Goal: Information Seeking & Learning: Learn about a topic

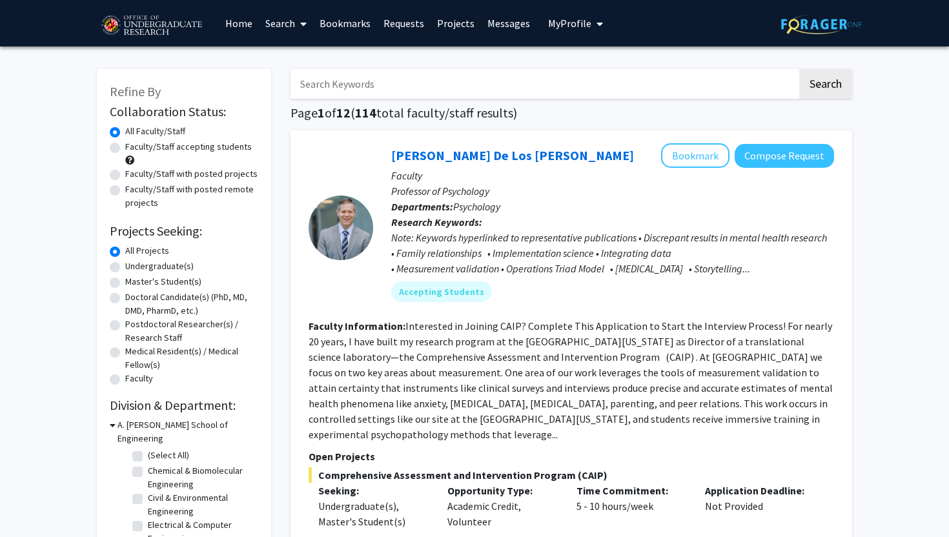
click at [186, 150] on label "Faculty/Staff accepting students" at bounding box center [188, 147] width 127 height 14
click at [134, 149] on input "Faculty/Staff accepting students" at bounding box center [129, 144] width 8 height 8
radio input "true"
click at [173, 260] on label "Undergraduate(s)" at bounding box center [159, 267] width 68 height 14
click at [134, 260] on input "Undergraduate(s)" at bounding box center [129, 264] width 8 height 8
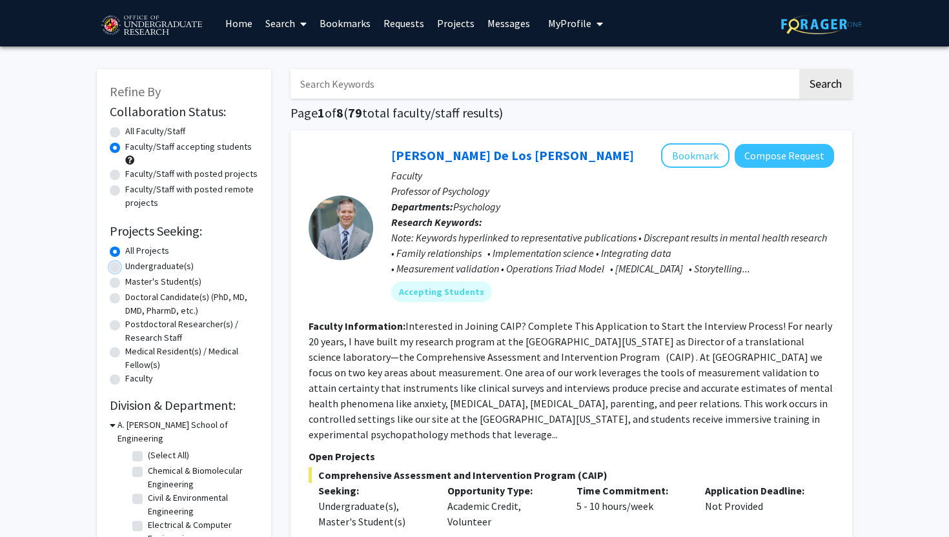
radio input "true"
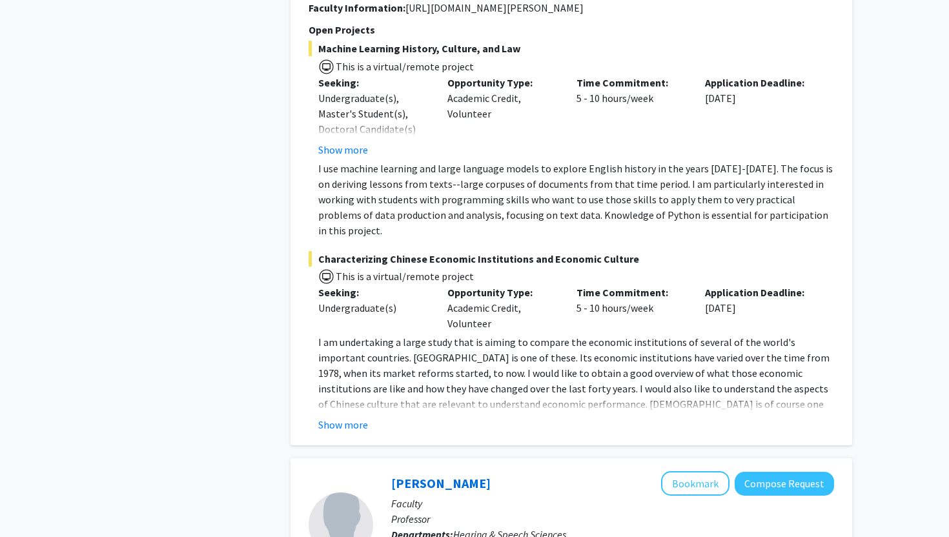
scroll to position [840, 0]
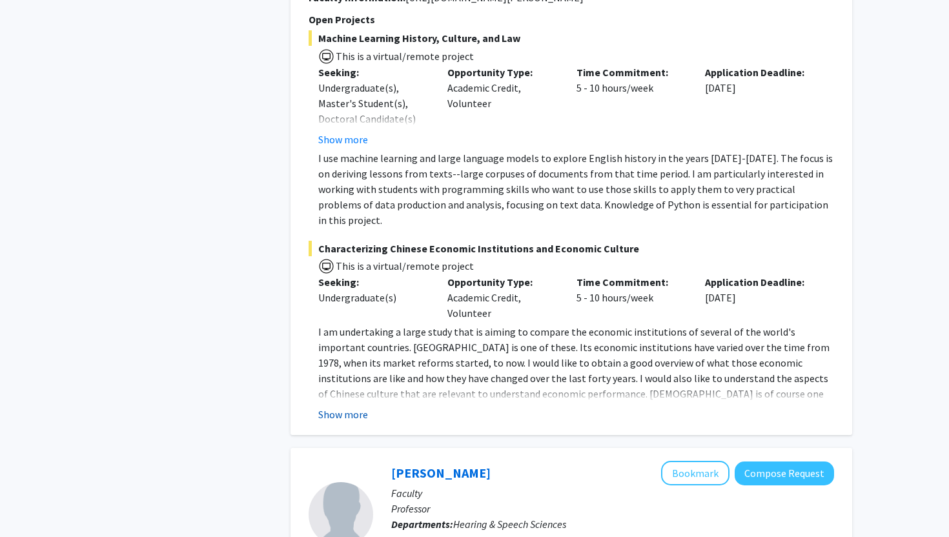
click at [333, 407] on button "Show more" at bounding box center [343, 415] width 50 height 16
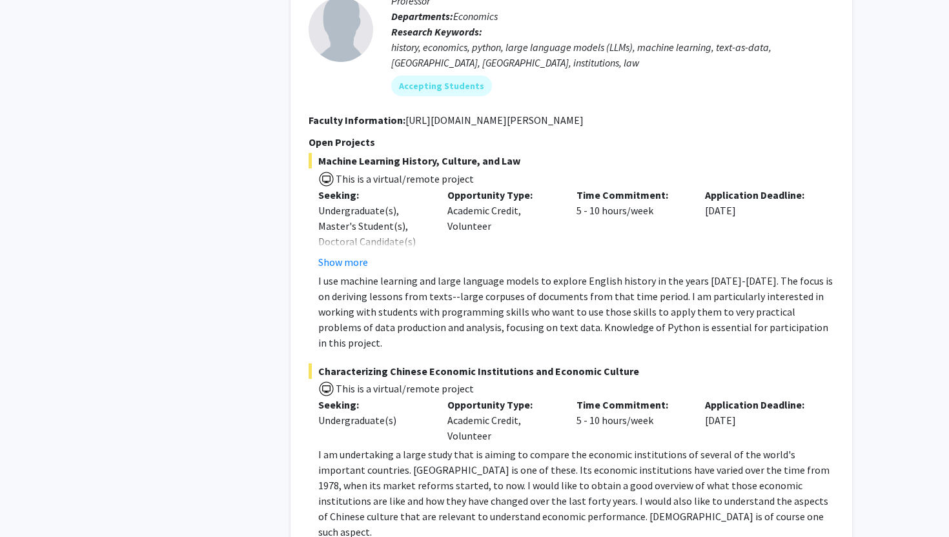
scroll to position [610, 0]
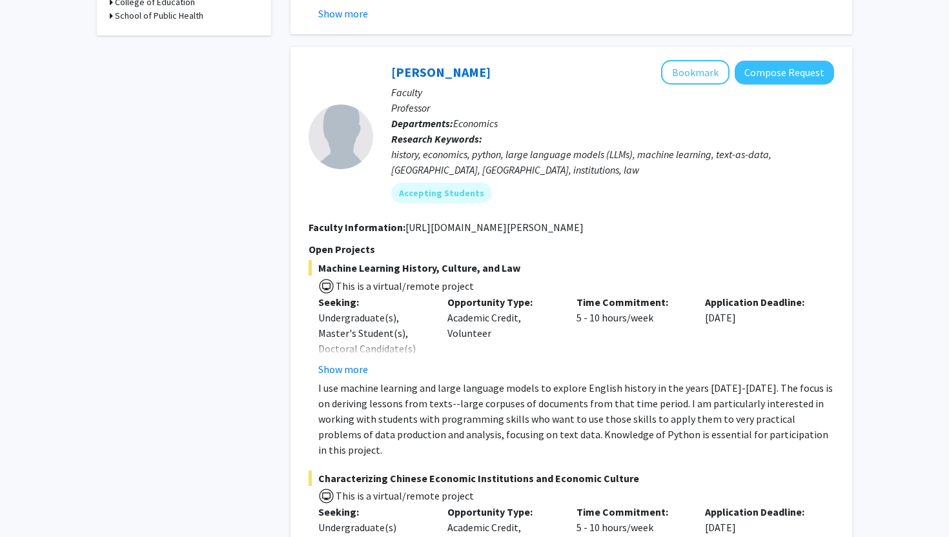
drag, startPoint x: 402, startPoint y: 211, endPoint x: 586, endPoint y: 209, distance: 183.4
click at [586, 220] on section "Faculty Information: [URL][DOMAIN_NAME][PERSON_NAME]" at bounding box center [572, 228] width 526 height 16
copy section "[URL][DOMAIN_NAME][PERSON_NAME]"
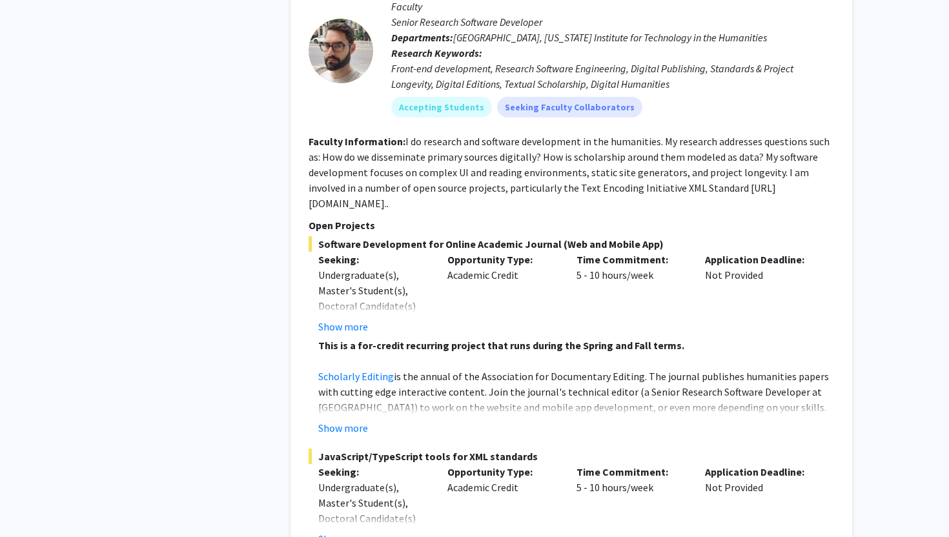
scroll to position [2009, 0]
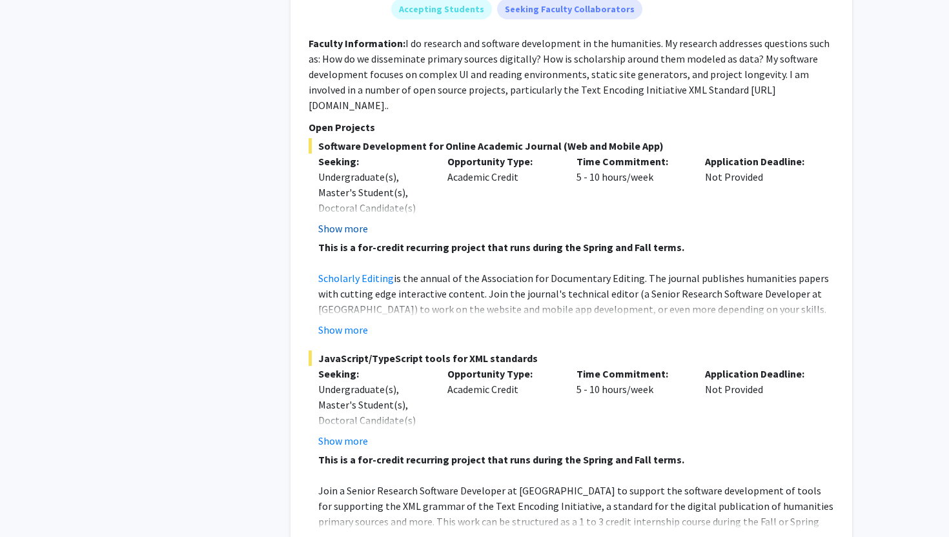
click at [362, 221] on button "Show more" at bounding box center [343, 229] width 50 height 16
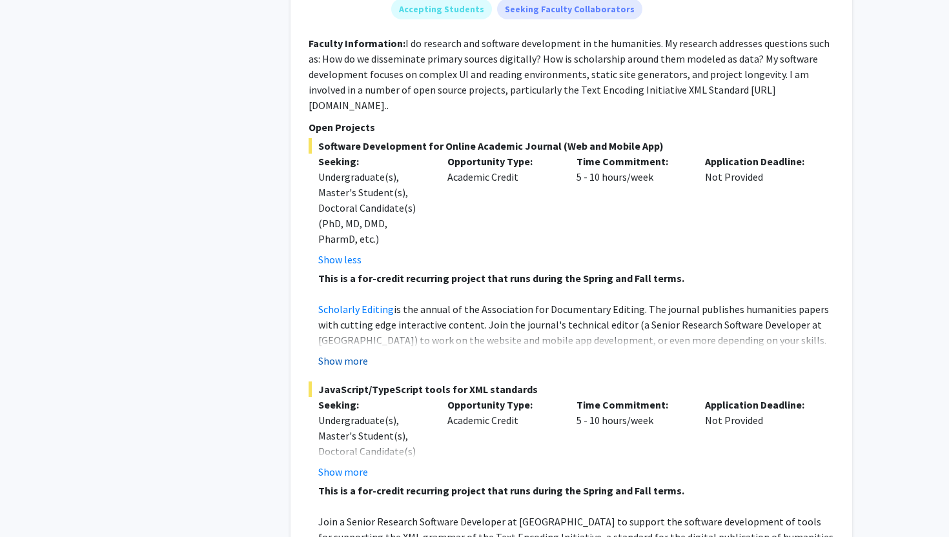
click at [349, 353] on button "Show more" at bounding box center [343, 361] width 50 height 16
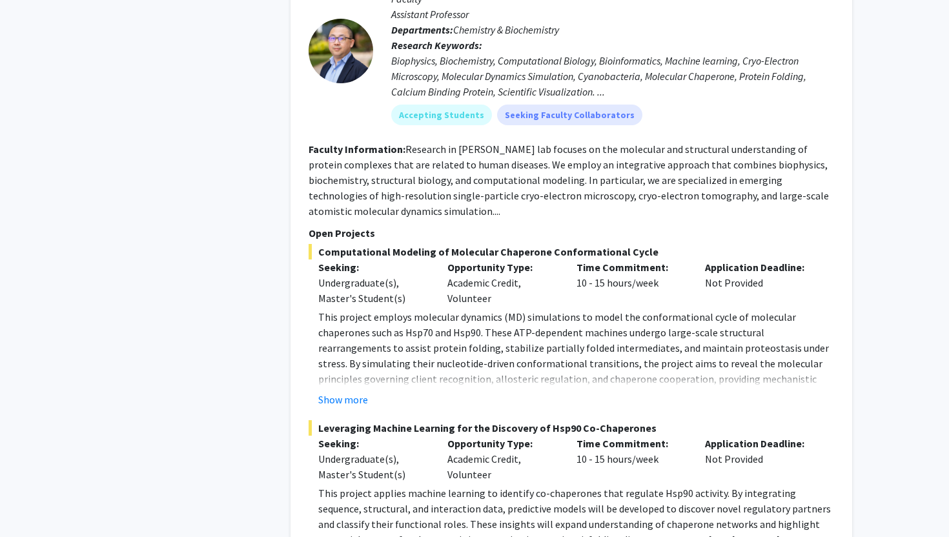
scroll to position [2740, 0]
click at [353, 420] on span "Leveraging Machine Learning for the Discovery of Hsp90 Co-Chaperones" at bounding box center [572, 428] width 526 height 16
click at [353, 391] on button "Show more" at bounding box center [343, 399] width 50 height 16
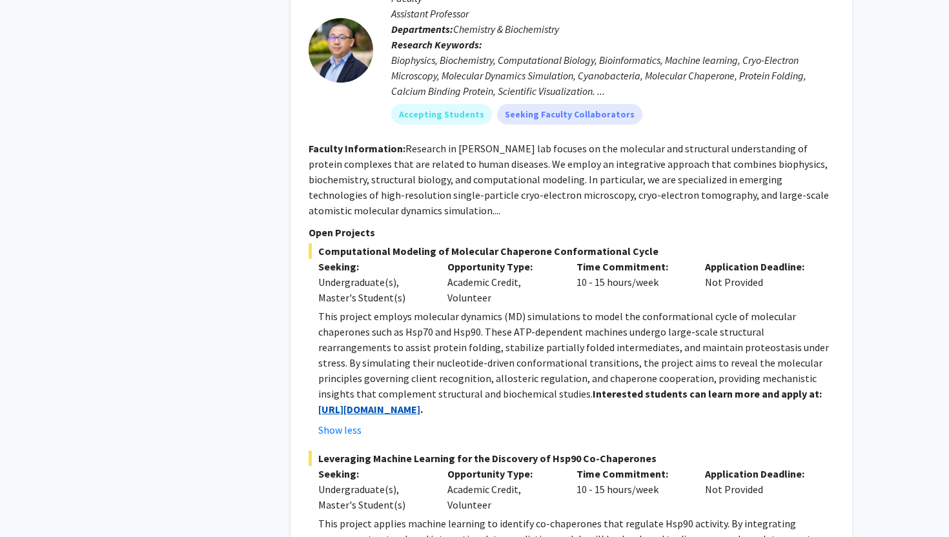
click at [366, 403] on strong "[URL][DOMAIN_NAME]" at bounding box center [369, 409] width 102 height 13
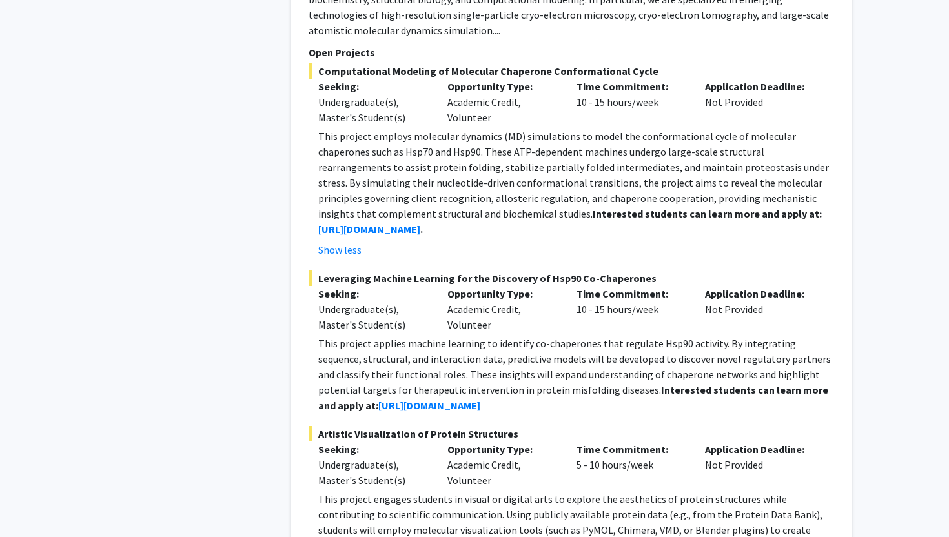
scroll to position [2921, 0]
click at [413, 398] on strong "[URL][DOMAIN_NAME]" at bounding box center [429, 404] width 102 height 13
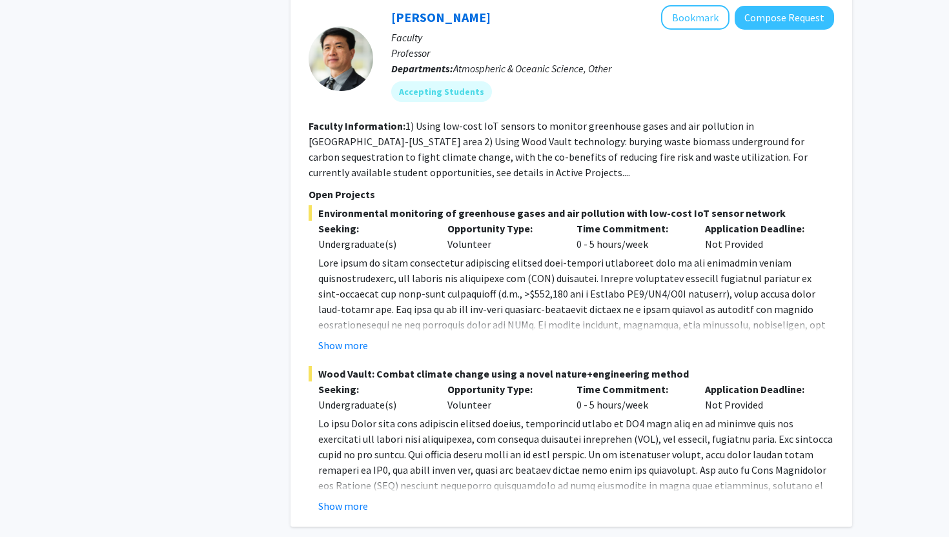
scroll to position [6380, 0]
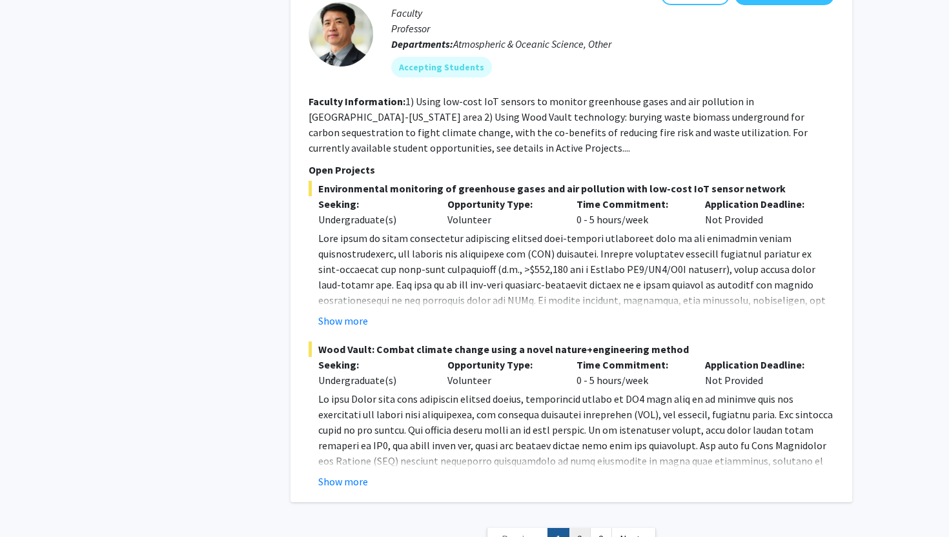
click at [577, 528] on link "2" at bounding box center [580, 539] width 22 height 23
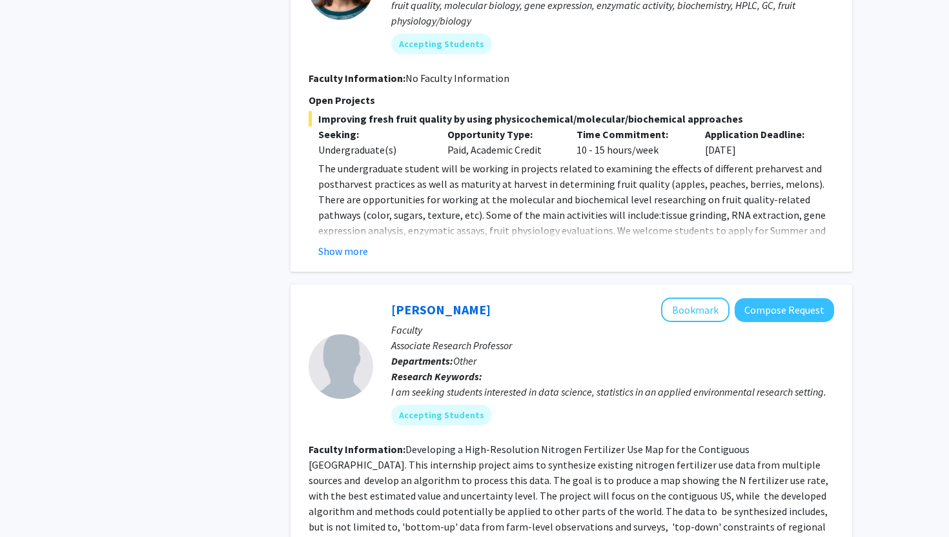
scroll to position [957, 0]
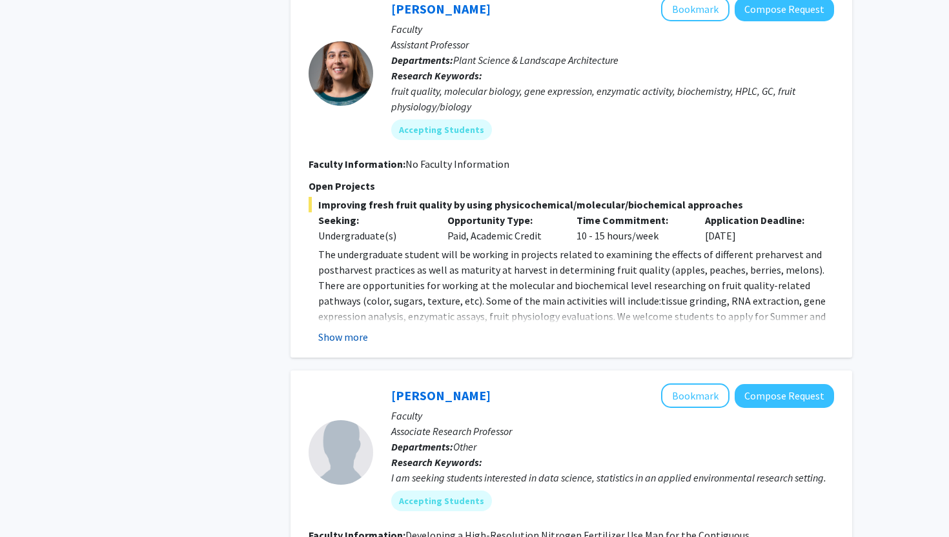
click at [338, 334] on button "Show more" at bounding box center [343, 337] width 50 height 16
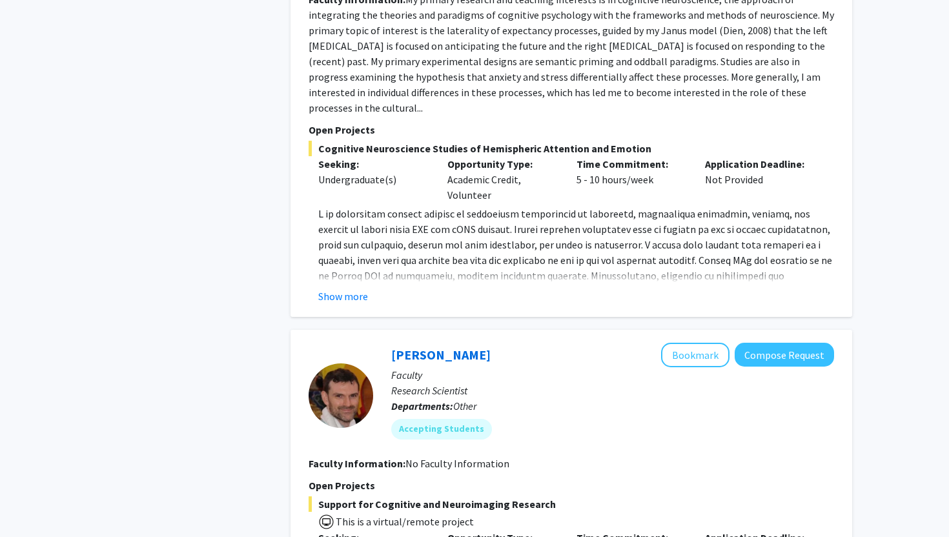
scroll to position [2662, 0]
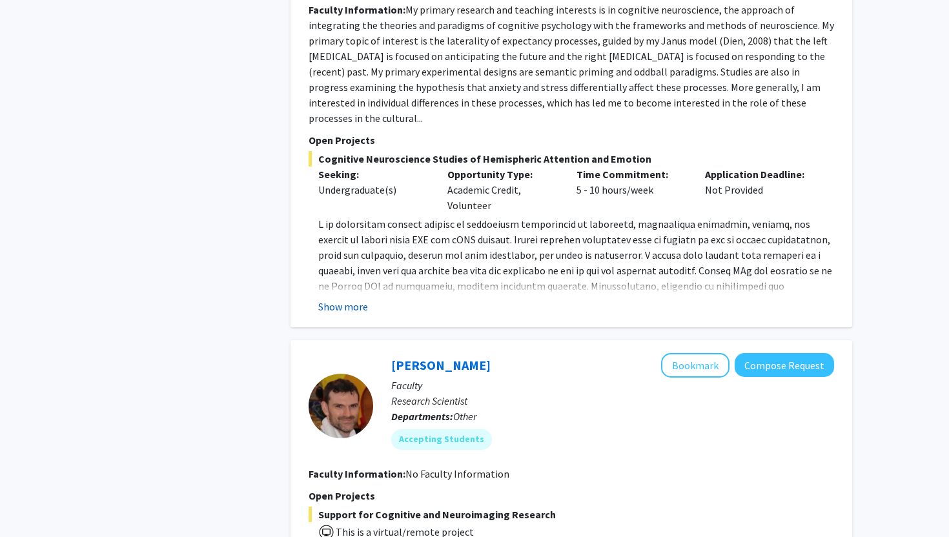
click at [345, 299] on button "Show more" at bounding box center [343, 307] width 50 height 16
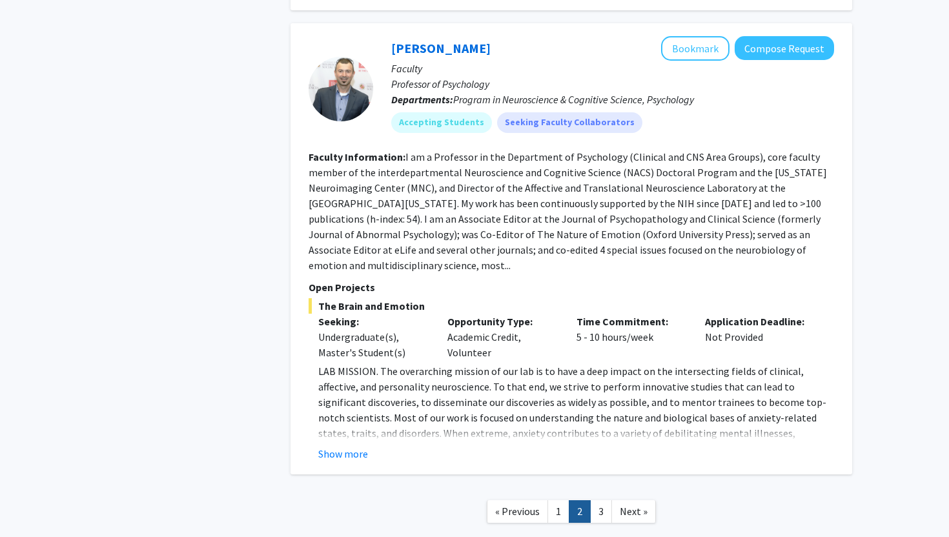
scroll to position [4562, 0]
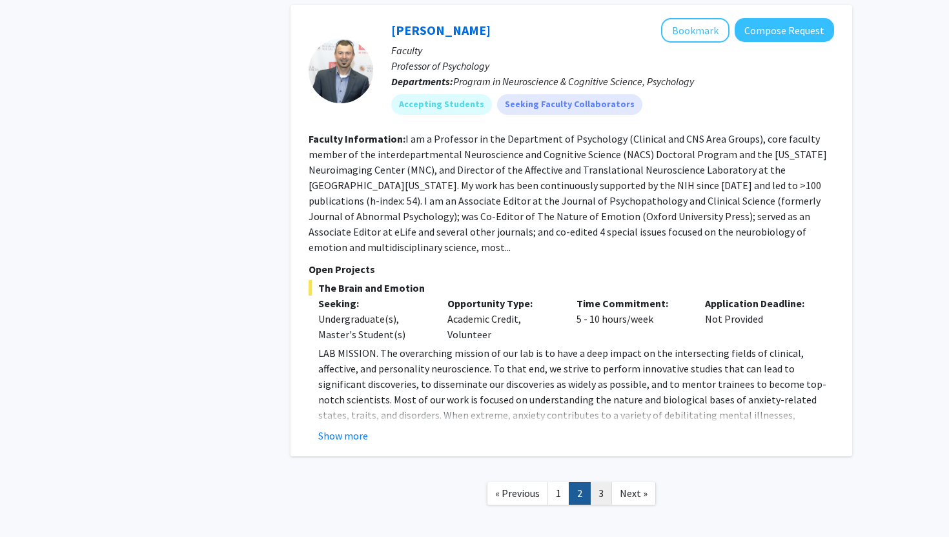
click at [606, 482] on link "3" at bounding box center [601, 493] width 22 height 23
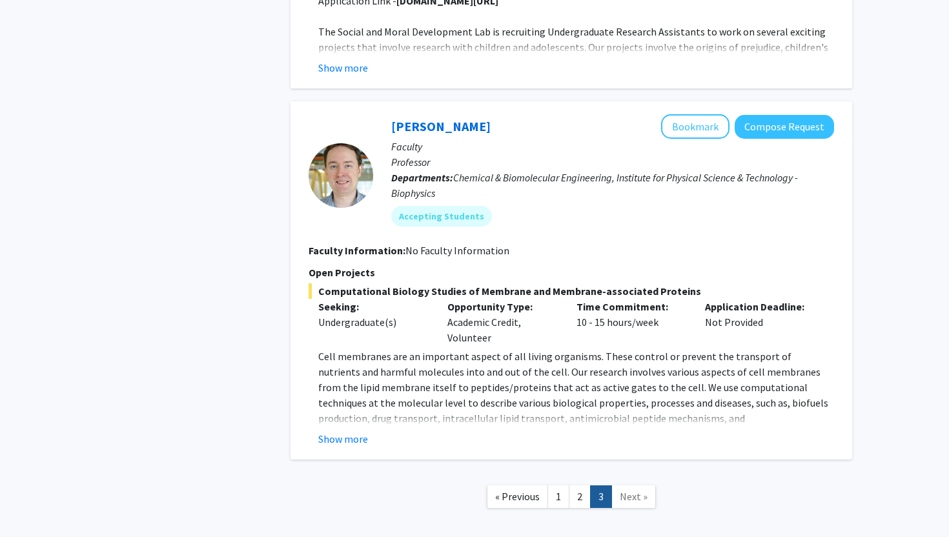
scroll to position [762, 0]
click at [330, 439] on button "Show more" at bounding box center [343, 439] width 50 height 16
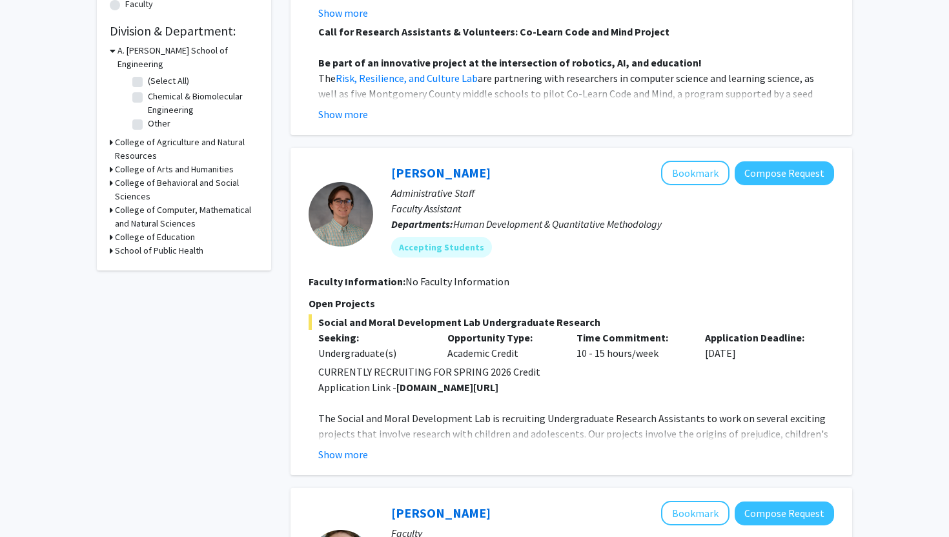
scroll to position [367, 0]
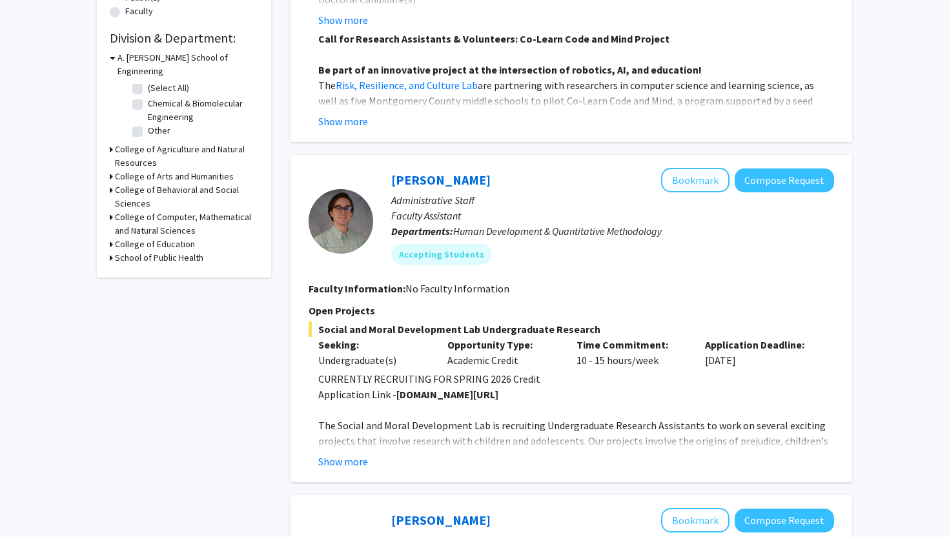
click at [330, 439] on p "The Social and Moral Development Lab is recruiting Undergraduate Research Assis…" at bounding box center [576, 464] width 516 height 93
click at [333, 457] on button "Show more" at bounding box center [343, 462] width 50 height 16
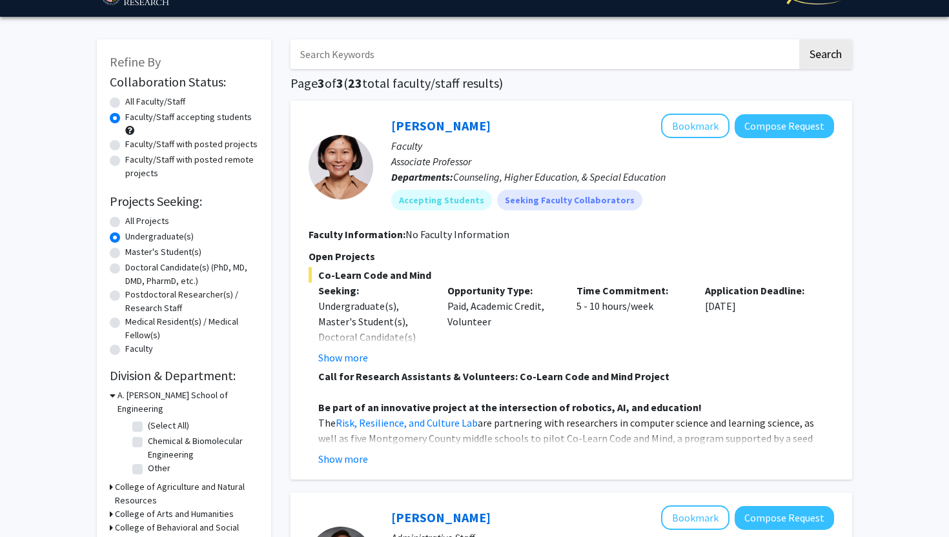
scroll to position [0, 0]
